Goal: Task Accomplishment & Management: Complete application form

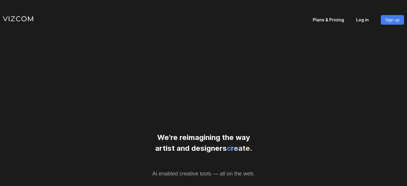
click at [364, 20] on p "Log in" at bounding box center [368, 19] width 25 height 8
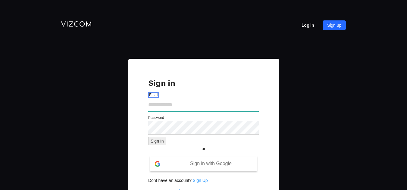
click at [173, 106] on input "text" at bounding box center [203, 105] width 110 height 14
type input "**********"
click at [118, 126] on div "**********" at bounding box center [203, 156] width 407 height 194
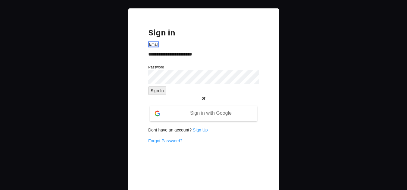
scroll to position [51, 0]
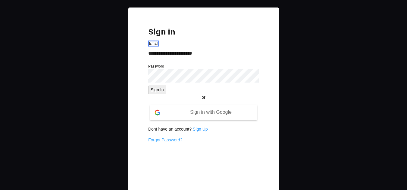
click at [165, 140] on link "Forgot Password?" at bounding box center [165, 140] width 34 height 5
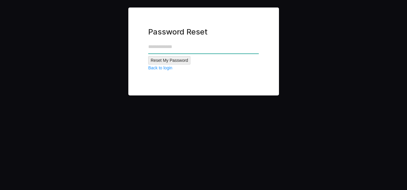
click at [156, 49] on input "text" at bounding box center [203, 47] width 110 height 14
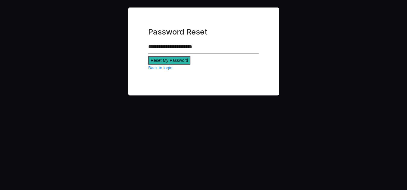
click at [173, 60] on button "Reset My Password" at bounding box center [169, 60] width 42 height 8
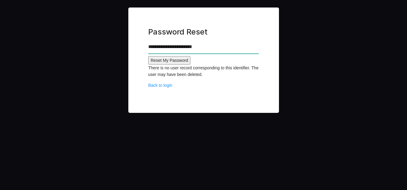
click at [210, 49] on input "**********" at bounding box center [203, 47] width 110 height 14
type input "*"
click at [167, 87] on link "Back to login" at bounding box center [160, 85] width 24 height 5
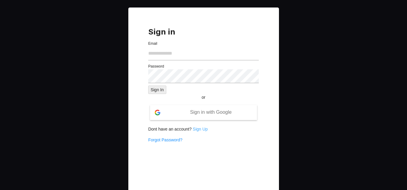
click at [197, 130] on link "Sign Up" at bounding box center [200, 129] width 15 height 5
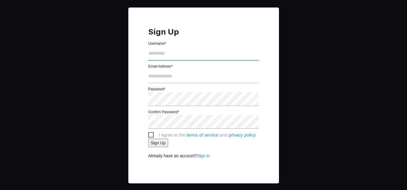
click at [161, 57] on input "text" at bounding box center [203, 54] width 110 height 14
type input "*"
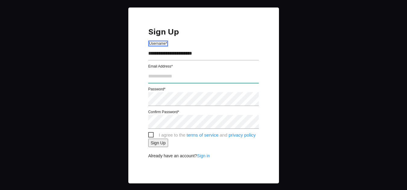
click at [167, 79] on input "text" at bounding box center [203, 77] width 110 height 14
click at [121, 58] on div "**********" at bounding box center [203, 96] width 407 height 176
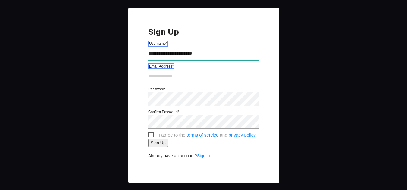
click at [213, 54] on input "**********" at bounding box center [203, 54] width 110 height 14
type input "*"
type input "**********"
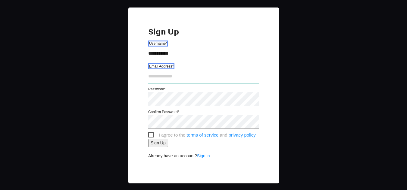
click at [153, 77] on input "text" at bounding box center [203, 77] width 110 height 14
type input "**********"
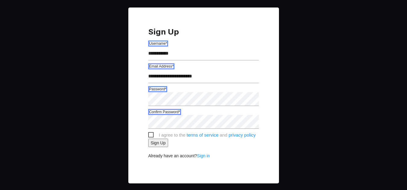
click at [150, 136] on span "I agree to the terms of service and privacy policy" at bounding box center [201, 136] width 107 height 8
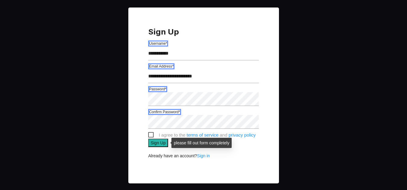
click at [160, 145] on button "Sign Up" at bounding box center [158, 143] width 20 height 8
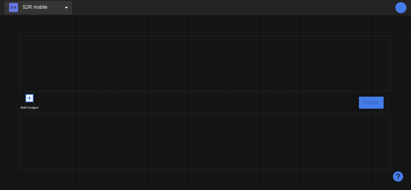
click at [65, 6] on icon at bounding box center [66, 7] width 3 height 5
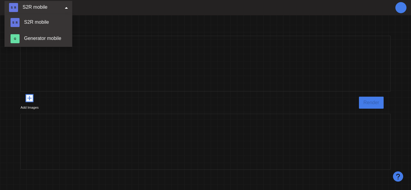
click at [113, 24] on div "Add Images Render" at bounding box center [205, 102] width 411 height 175
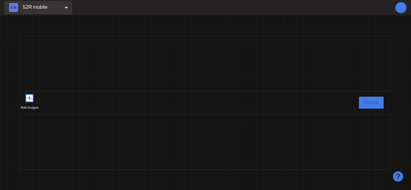
click at [403, 8] on div at bounding box center [400, 7] width 11 height 11
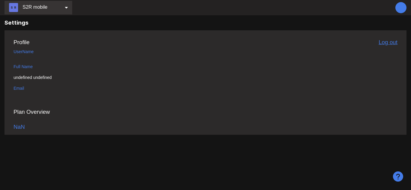
click at [34, 51] on div "Profile Log out UserName Full Name undefined undefined Email" at bounding box center [206, 69] width 384 height 61
click at [33, 67] on div "Profile Log out UserName Full Name undefined undefined Email" at bounding box center [206, 69] width 384 height 61
click at [24, 88] on div "Profile Log out UserName Full Name undefined undefined Email" at bounding box center [206, 69] width 384 height 61
click at [358, 142] on div "Settings Profile Log out UserName Full Name undefined undefined Email Plan Over…" at bounding box center [205, 102] width 411 height 175
click at [271, 155] on div "Settings Profile Log out UserName Full Name undefined undefined Email Plan Over…" at bounding box center [205, 102] width 411 height 175
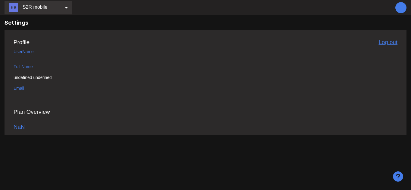
click at [67, 6] on icon at bounding box center [66, 7] width 3 height 5
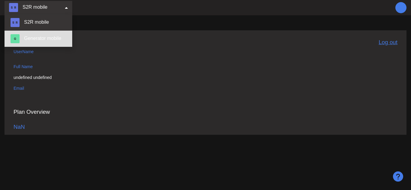
click at [58, 41] on link "Generator mobile" at bounding box center [39, 39] width 68 height 16
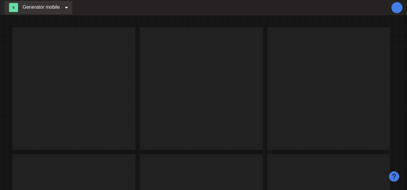
click at [125, 106] on img at bounding box center [73, 88] width 123 height 123
drag, startPoint x: 125, startPoint y: 106, endPoint x: 273, endPoint y: 34, distance: 165.1
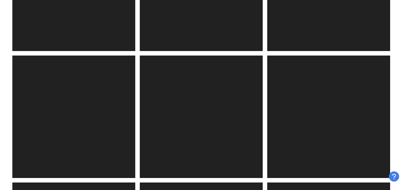
scroll to position [495, 0]
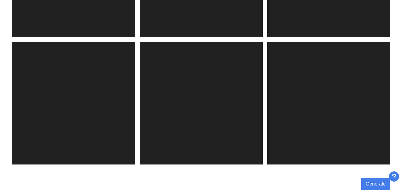
click at [373, 184] on span "Generate" at bounding box center [375, 185] width 20 height 8
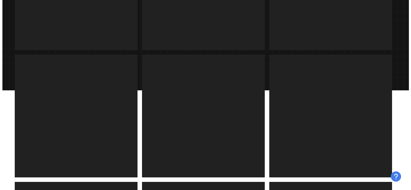
scroll to position [0, 0]
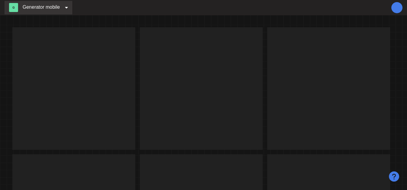
click at [65, 8] on icon at bounding box center [66, 7] width 3 height 5
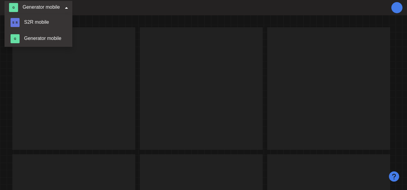
click at [65, 8] on icon at bounding box center [66, 7] width 3 height 5
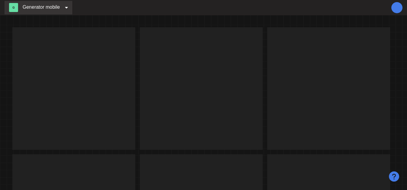
click at [65, 8] on icon at bounding box center [66, 7] width 3 height 5
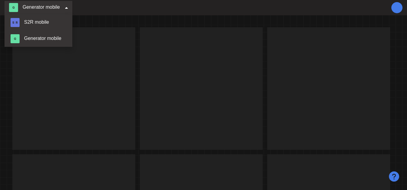
click at [14, 7] on img at bounding box center [13, 7] width 9 height 9
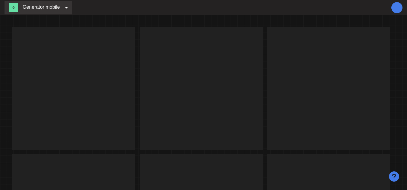
click at [261, 117] on img at bounding box center [201, 88] width 123 height 123
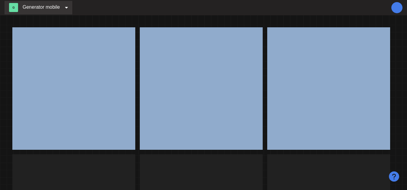
drag, startPoint x: 395, startPoint y: 9, endPoint x: 399, endPoint y: 32, distance: 23.7
click at [399, 32] on div "Generator mobile Generate" at bounding box center [203, 95] width 407 height 190
click at [396, 9] on div at bounding box center [396, 7] width 11 height 11
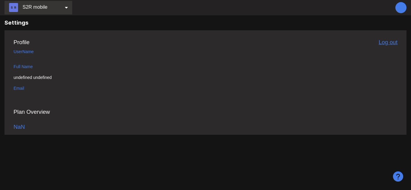
click at [399, 8] on div at bounding box center [400, 7] width 11 height 11
click at [14, 7] on img at bounding box center [13, 7] width 9 height 9
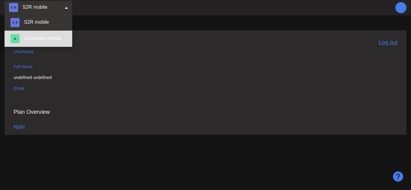
click at [16, 41] on img at bounding box center [15, 38] width 9 height 9
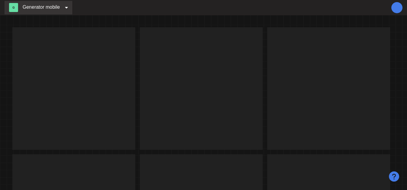
click at [49, 97] on img at bounding box center [73, 88] width 123 height 123
click at [190, 90] on img at bounding box center [201, 88] width 123 height 123
click at [395, 8] on div at bounding box center [396, 7] width 11 height 11
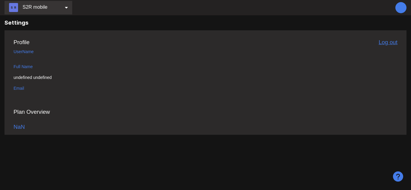
click at [399, 177] on icon "question-circle" at bounding box center [398, 177] width 10 height 10
click at [293, 121] on div "Plan Overview NaN" at bounding box center [206, 118] width 384 height 37
click at [66, 5] on icon at bounding box center [66, 7] width 3 height 5
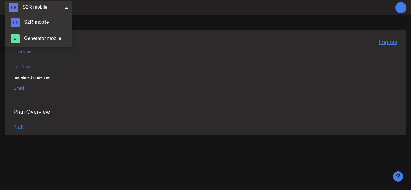
click at [404, 8] on div at bounding box center [400, 7] width 11 height 11
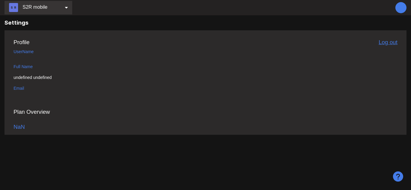
click at [404, 8] on div at bounding box center [400, 7] width 11 height 11
drag, startPoint x: 404, startPoint y: 8, endPoint x: 302, endPoint y: 35, distance: 105.6
click at [302, 35] on div "S2R mobile Settings Profile Log out UserName Full Name undefined undefined Emai…" at bounding box center [205, 95] width 411 height 190
click at [67, 9] on icon at bounding box center [66, 7] width 3 height 5
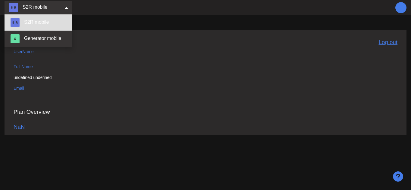
click at [35, 20] on link "S2R mobile" at bounding box center [39, 22] width 68 height 16
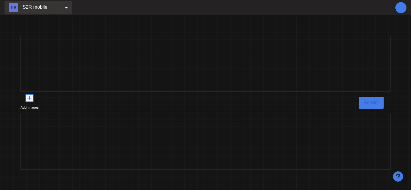
click at [399, 10] on div at bounding box center [400, 7] width 11 height 11
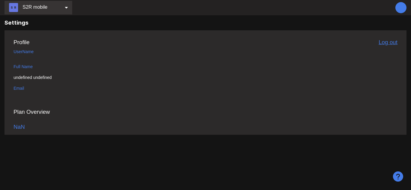
click at [35, 49] on div "Profile Log out UserName Full Name undefined undefined Email" at bounding box center [206, 69] width 384 height 61
click at [15, 8] on img at bounding box center [13, 7] width 9 height 9
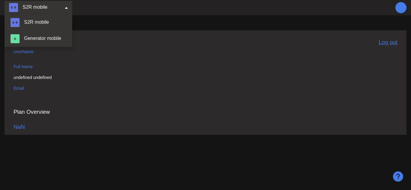
click at [66, 9] on icon at bounding box center [66, 7] width 3 height 5
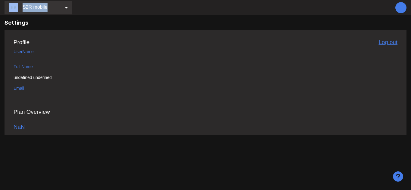
drag, startPoint x: 66, startPoint y: 9, endPoint x: 5, endPoint y: -4, distance: 62.4
click at [5, 0] on html "S2R mobile Settings Profile Log out UserName Full Name undefined undefined Emai…" at bounding box center [205, 95] width 411 height 190
click at [66, 8] on icon at bounding box center [66, 7] width 3 height 5
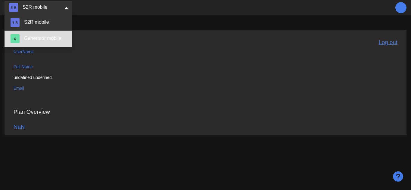
click at [52, 36] on link "Generator mobile" at bounding box center [39, 39] width 68 height 16
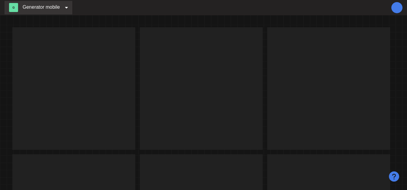
click at [395, 8] on div at bounding box center [396, 7] width 11 height 11
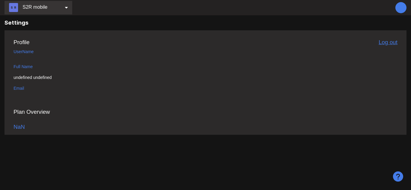
click at [399, 7] on div at bounding box center [400, 7] width 11 height 11
drag, startPoint x: 399, startPoint y: 7, endPoint x: 411, endPoint y: 72, distance: 66.0
click at [406, 72] on div "S2R mobile Settings Profile Log out UserName Full Name undefined undefined Emai…" at bounding box center [205, 95] width 411 height 190
drag, startPoint x: 22, startPoint y: 113, endPoint x: 20, endPoint y: 79, distance: 34.3
click at [20, 79] on div "Profile Log out UserName Full Name undefined undefined Email Plan Overview NaN" at bounding box center [206, 82] width 402 height 105
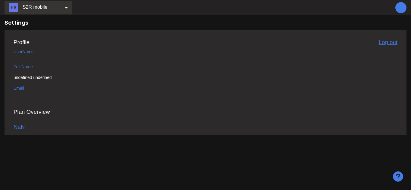
click at [25, 40] on h5 "Profile" at bounding box center [22, 42] width 16 height 6
